Goal: Information Seeking & Learning: Learn about a topic

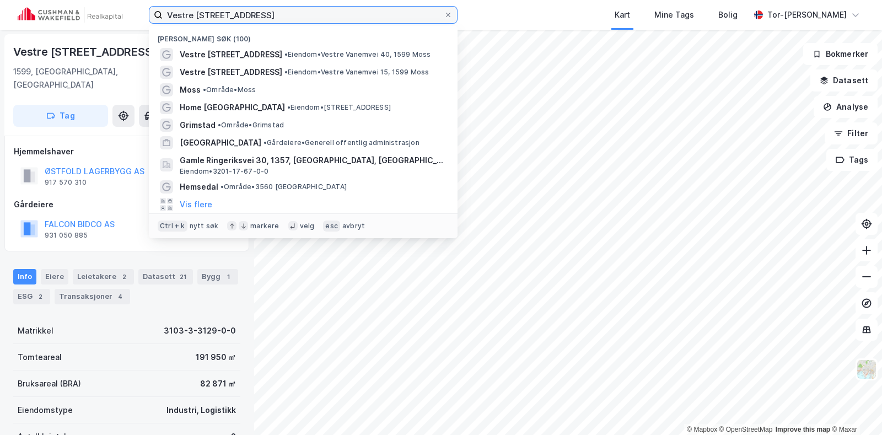
click at [217, 11] on input "Vestre [STREET_ADDRESS]" at bounding box center [303, 15] width 281 height 17
click at [217, 12] on input "Vestre [STREET_ADDRESS]" at bounding box center [303, 15] width 281 height 17
type input "drammen"
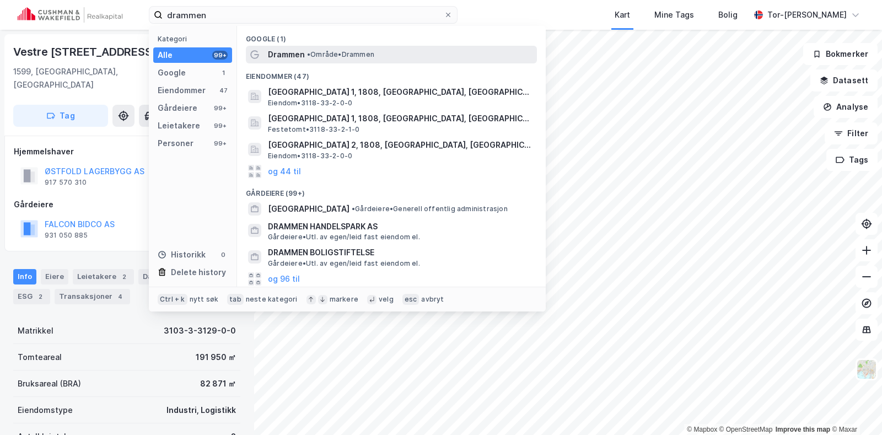
click at [355, 50] on span "• Område • [GEOGRAPHIC_DATA]" at bounding box center [340, 54] width 67 height 9
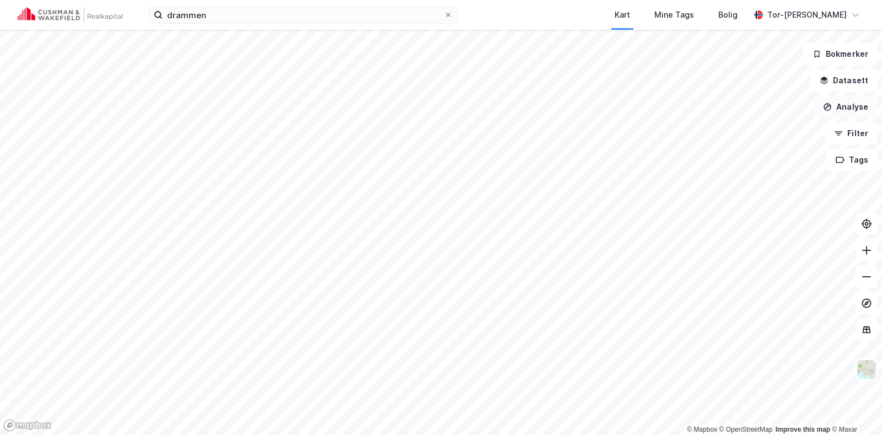
click at [850, 105] on button "Analyse" at bounding box center [846, 107] width 64 height 22
click at [848, 79] on button "Datasett" at bounding box center [843, 80] width 67 height 22
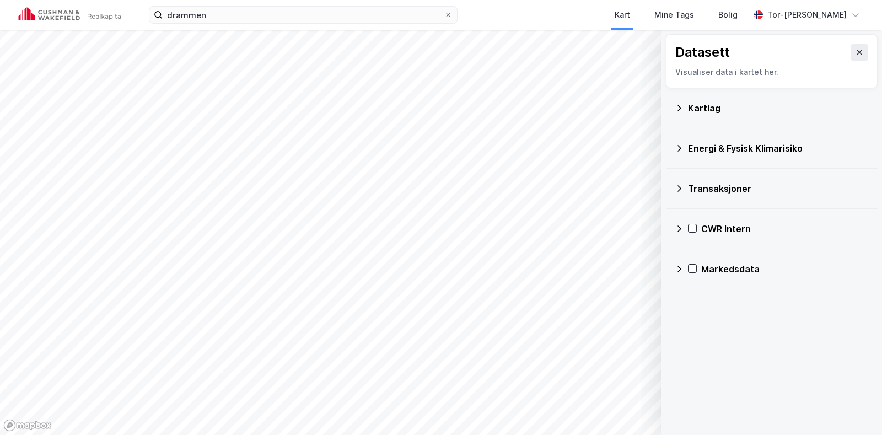
click at [679, 228] on icon at bounding box center [679, 228] width 9 height 9
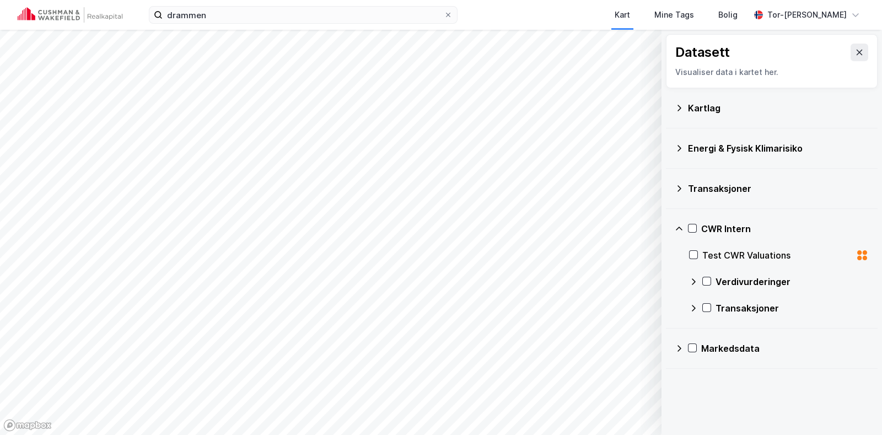
click at [692, 281] on icon at bounding box center [693, 281] width 9 height 9
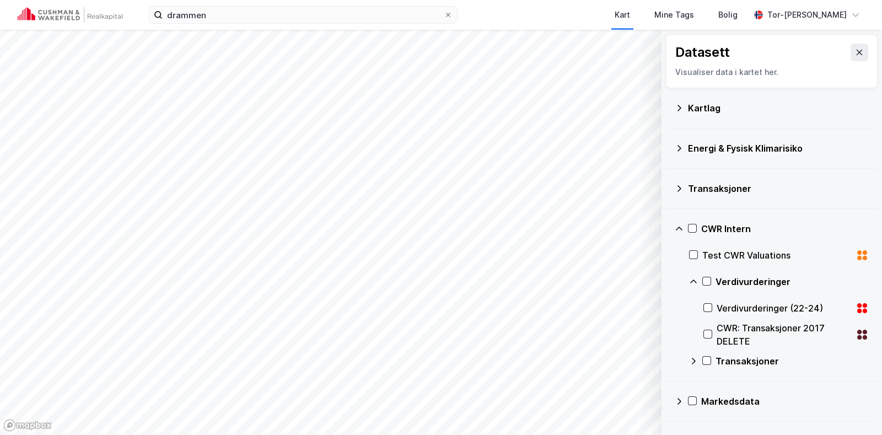
click at [694, 282] on icon at bounding box center [693, 281] width 9 height 9
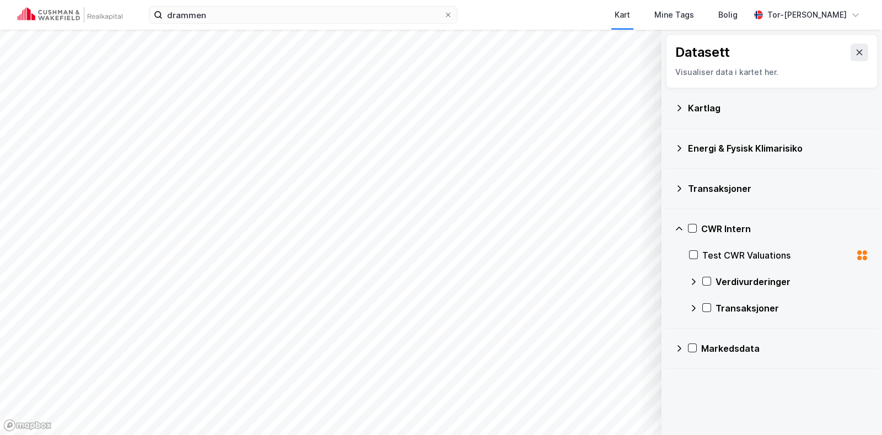
click at [688, 280] on div "CWR Intern Test CWR Valuations Verdivurderinger Transaksjoner" at bounding box center [772, 269] width 212 height 120
click at [695, 278] on icon at bounding box center [693, 281] width 9 height 9
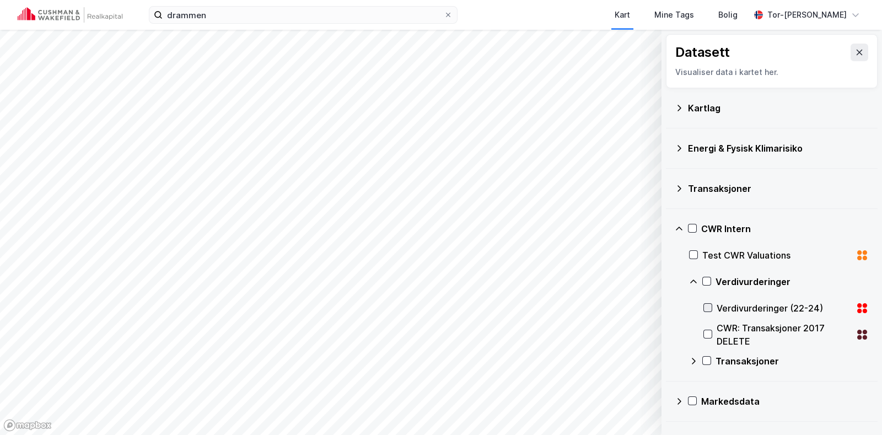
click at [708, 307] on icon at bounding box center [708, 308] width 8 height 8
click at [543, 109] on icon "Map marker" at bounding box center [544, 104] width 13 height 13
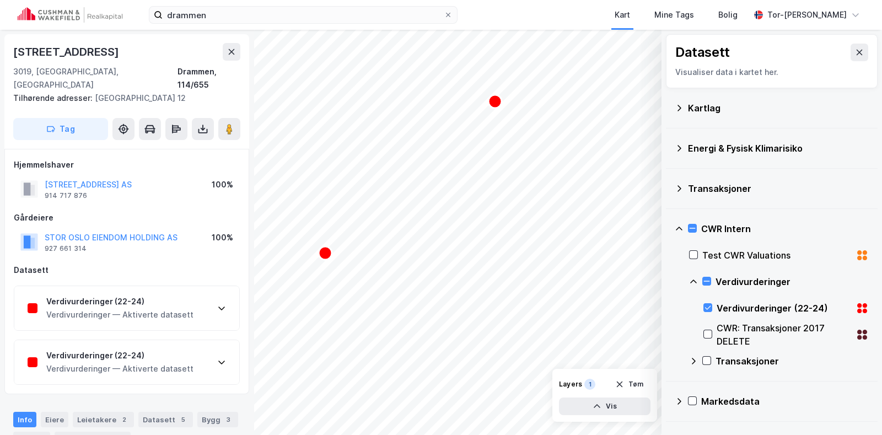
click at [218, 231] on div "100%" at bounding box center [223, 237] width 22 height 13
click at [215, 297] on div "Verdivurderinger (22-24) Verdivurderinger — Aktiverte datasett" at bounding box center [126, 308] width 225 height 44
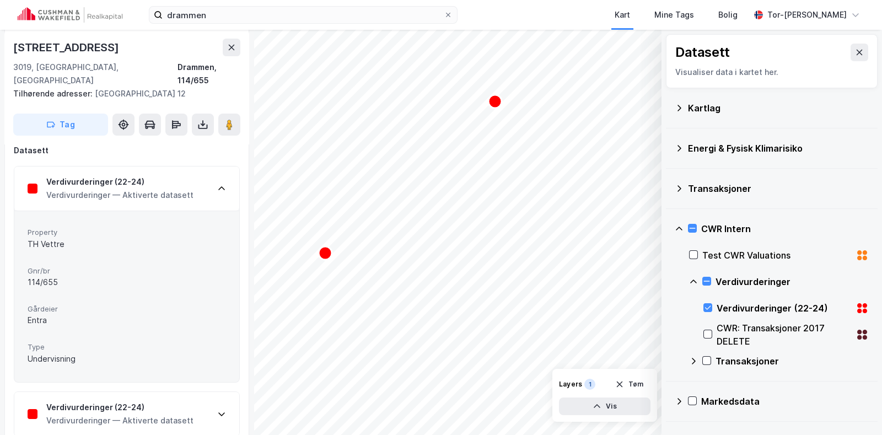
scroll to position [137, 0]
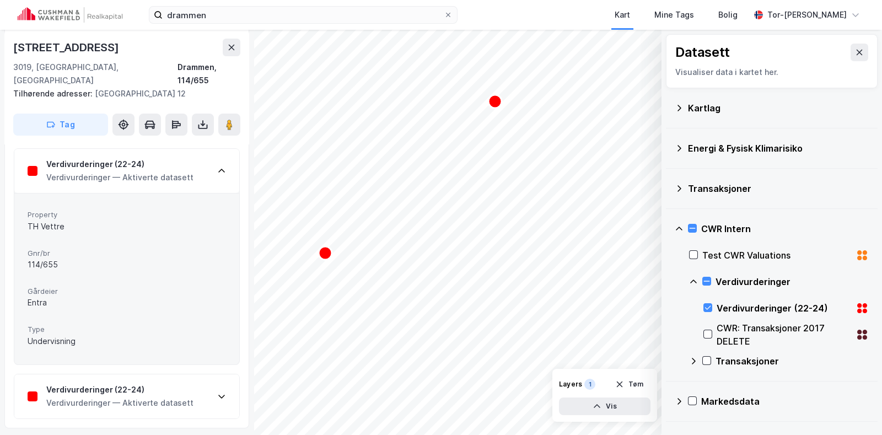
click at [221, 167] on icon at bounding box center [221, 171] width 9 height 9
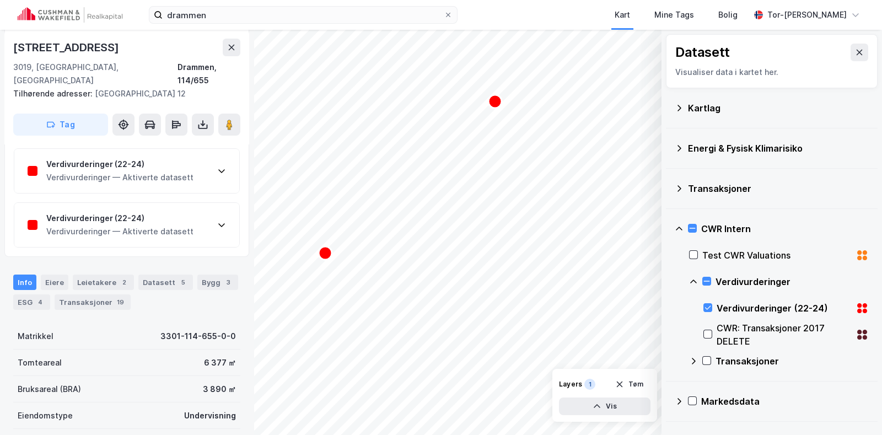
click at [222, 221] on icon at bounding box center [221, 225] width 9 height 9
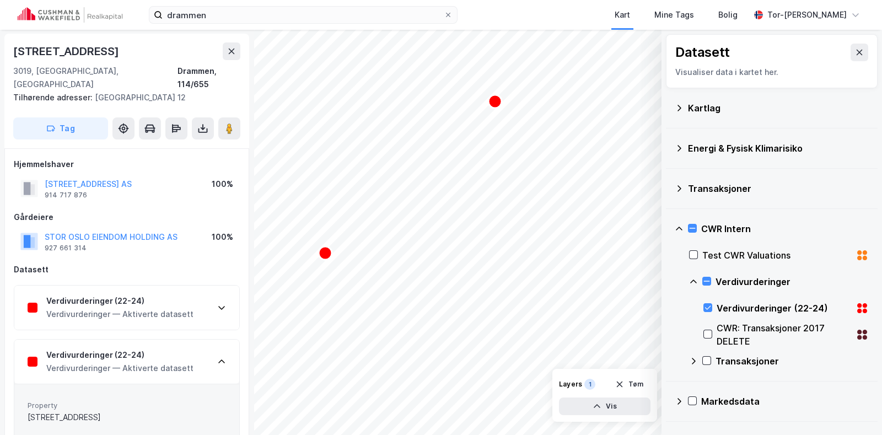
scroll to position [0, 0]
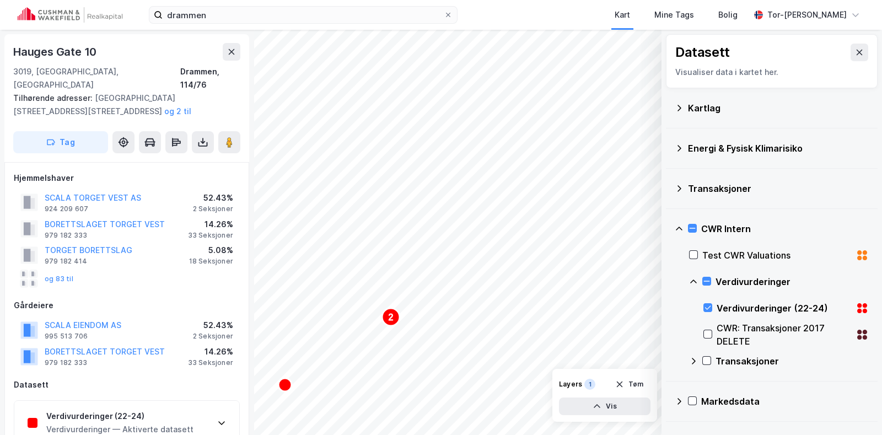
scroll to position [1, 0]
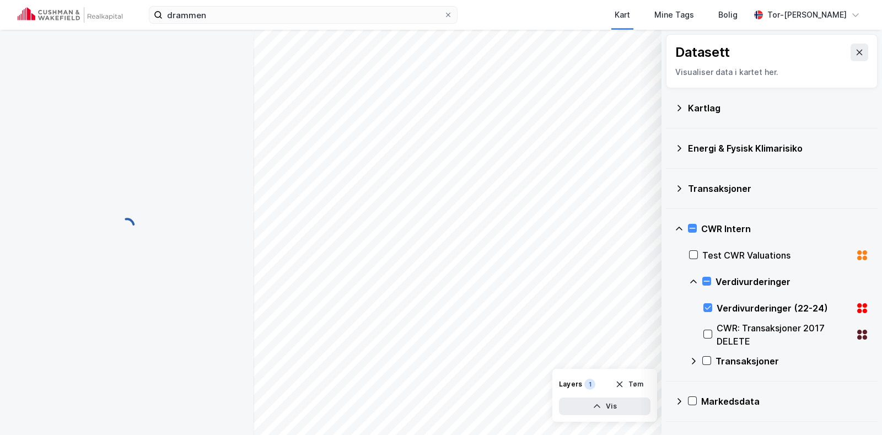
scroll to position [1, 0]
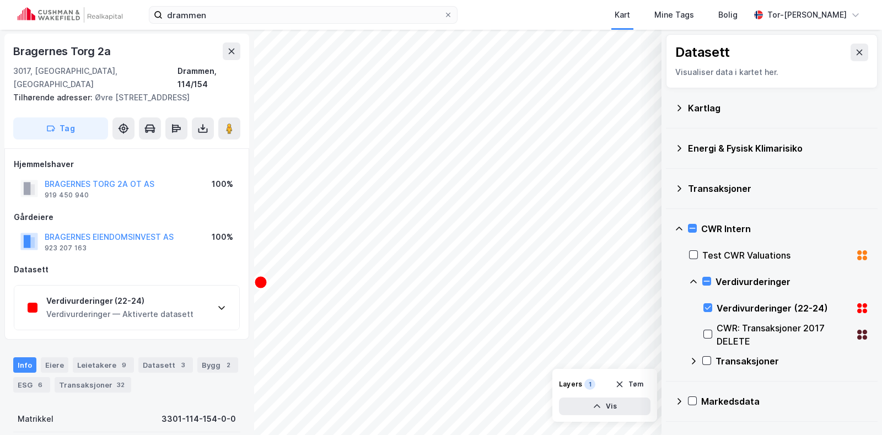
click at [207, 291] on div "Verdivurderinger (22-24) Verdivurderinger — Aktiverte datasett" at bounding box center [126, 308] width 225 height 44
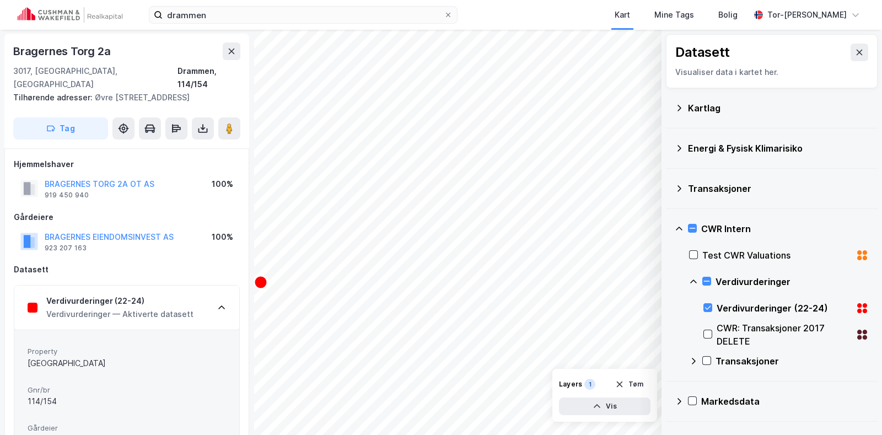
scroll to position [69, 0]
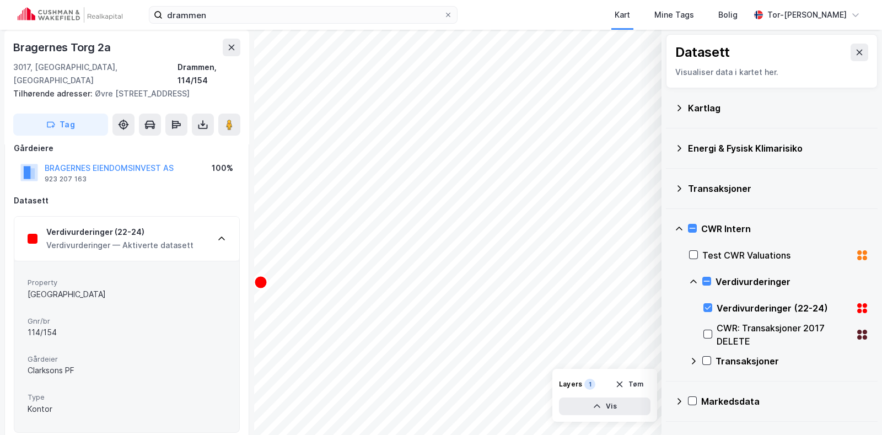
click at [223, 234] on icon at bounding box center [221, 238] width 9 height 9
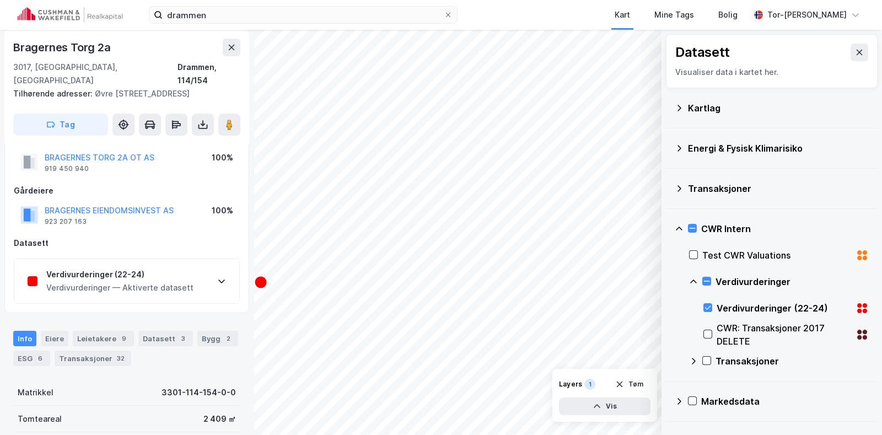
scroll to position [0, 0]
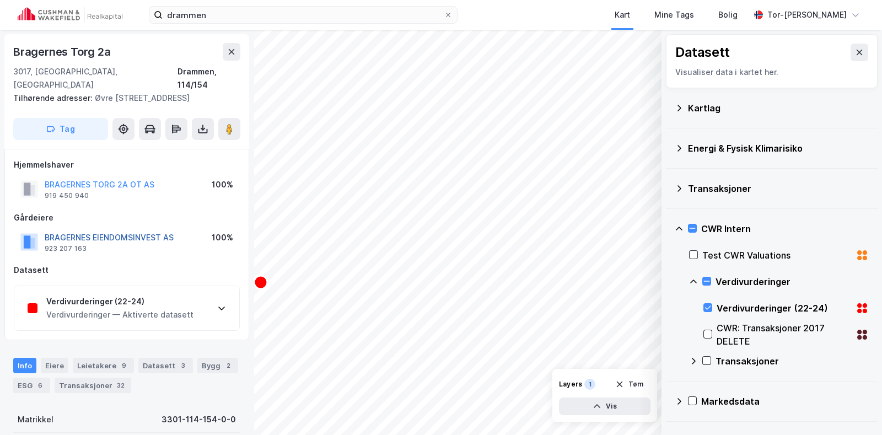
click at [0, 0] on button "BRAGERNES EIENDOMSINVEST AS" at bounding box center [0, 0] width 0 height 0
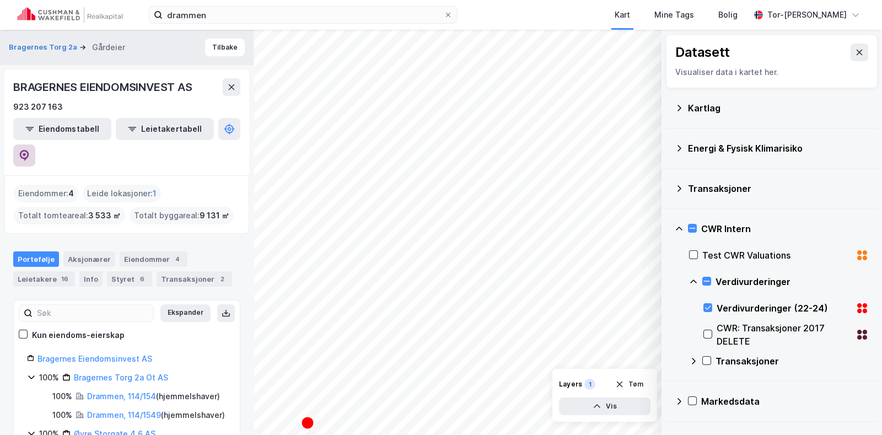
click at [29, 150] on icon at bounding box center [24, 155] width 9 height 11
click at [231, 88] on icon at bounding box center [231, 87] width 9 height 9
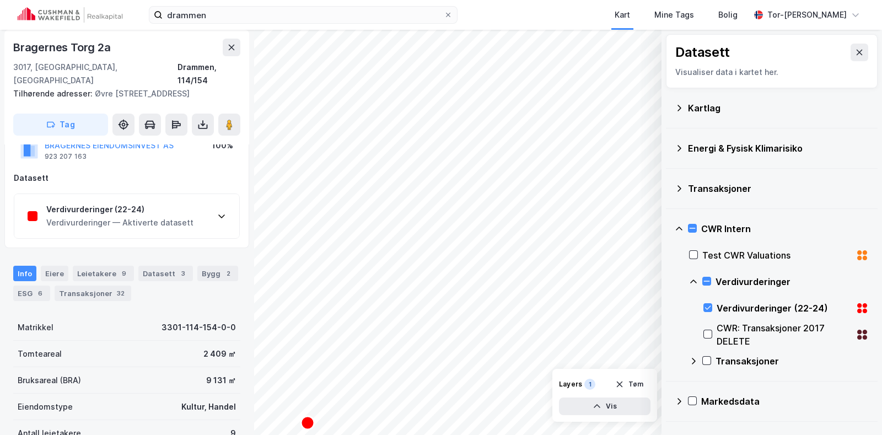
scroll to position [71, 0]
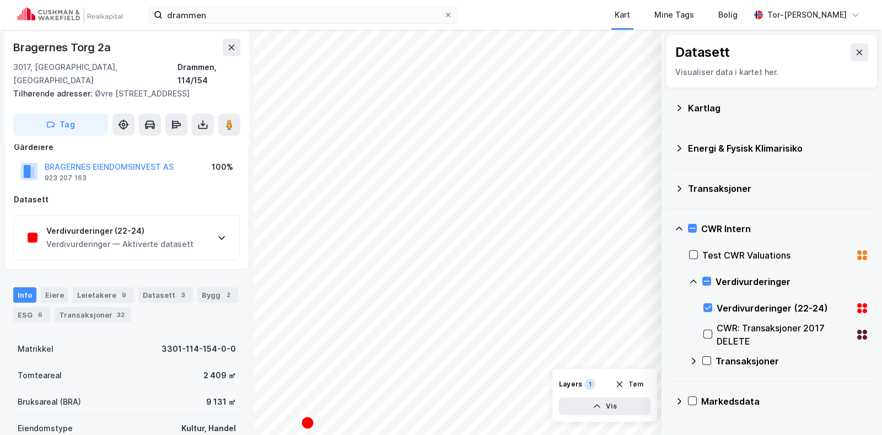
click at [221, 233] on icon at bounding box center [221, 237] width 9 height 9
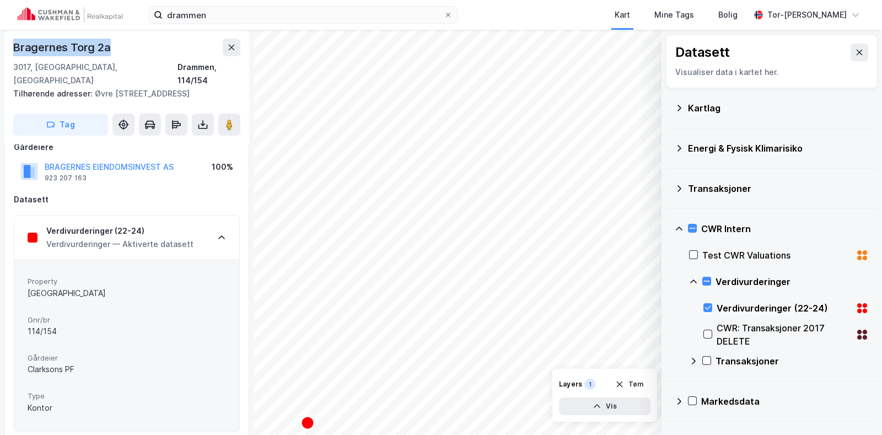
drag, startPoint x: 115, startPoint y: 47, endPoint x: 7, endPoint y: 45, distance: 108.6
click at [7, 45] on div "[STREET_ADDRESS] Tilhørende adresser: [STREET_ADDRESS] Tag" at bounding box center [126, 87] width 245 height 115
copy div "Bragernes Torg 2a"
